Goal: Navigation & Orientation: Find specific page/section

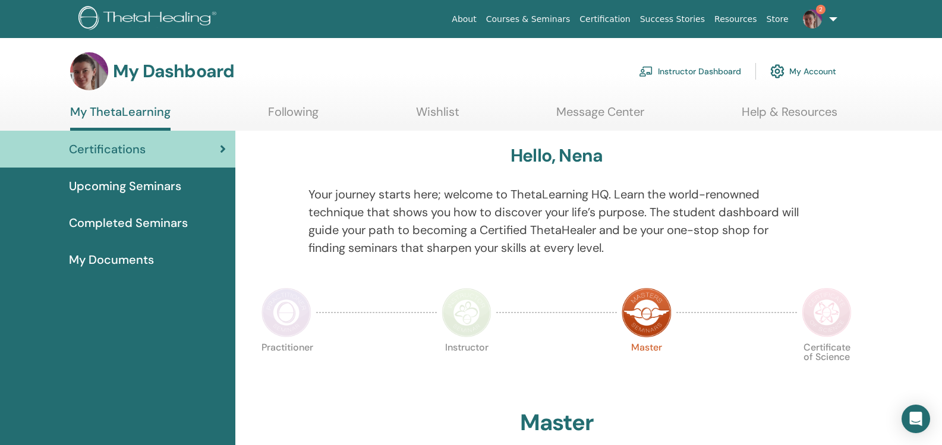
click at [816, 15] on img at bounding box center [812, 19] width 19 height 19
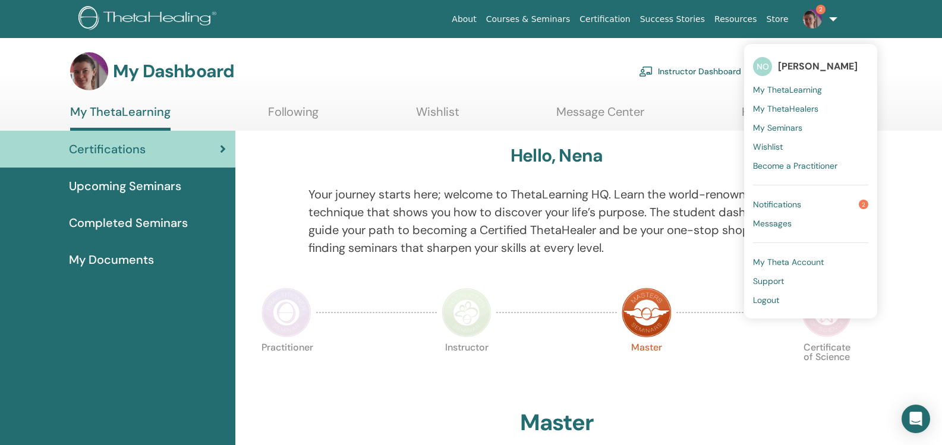
click at [801, 206] on span "Notifications" at bounding box center [777, 204] width 48 height 11
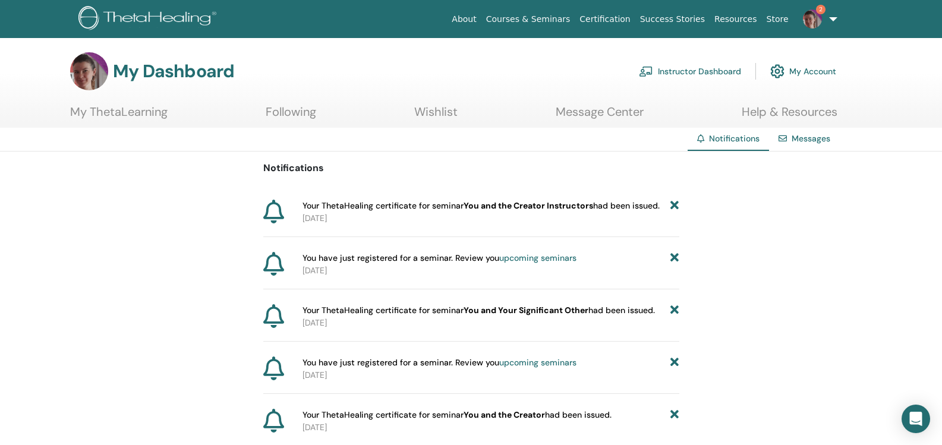
click at [626, 206] on span "Your ThetaHealing certificate for seminar You and the Creator Instructors had b…" at bounding box center [480, 206] width 357 height 12
click at [481, 23] on link "About" at bounding box center [464, 19] width 34 height 22
